Goal: Book appointment/travel/reservation

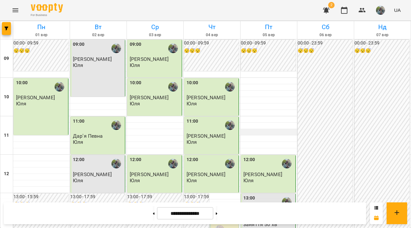
scroll to position [304, 0]
click at [194, 215] on button at bounding box center [217, 214] width 2 height 14
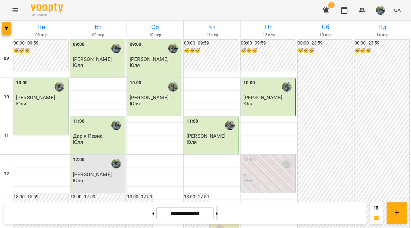
click at [194, 215] on button at bounding box center [217, 214] width 2 height 14
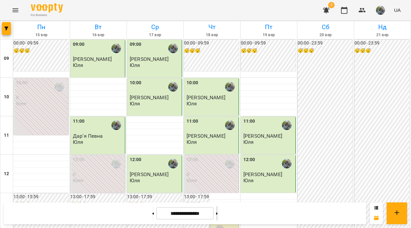
click at [194, 215] on button at bounding box center [217, 214] width 2 height 14
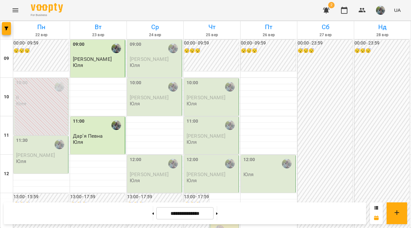
scroll to position [296, 0]
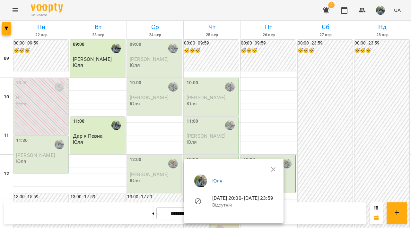
click at [194, 121] on div at bounding box center [205, 114] width 411 height 228
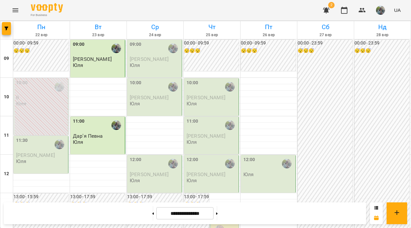
scroll to position [283, 0]
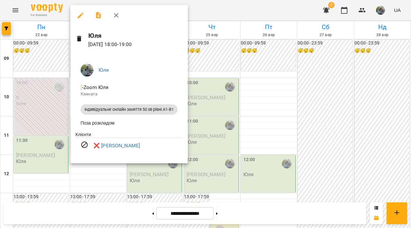
click at [194, 120] on div at bounding box center [205, 114] width 411 height 228
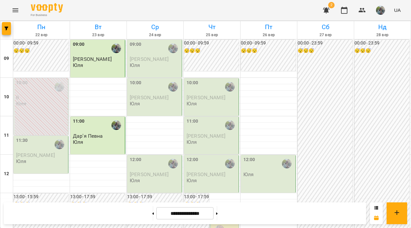
scroll to position [327, 0]
click at [152, 215] on button at bounding box center [153, 214] width 2 height 14
type input "**********"
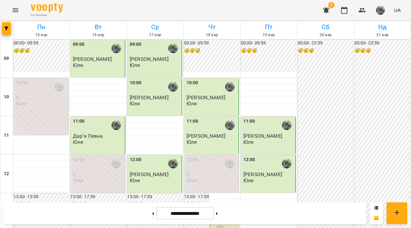
scroll to position [296, 0]
